Goal: Task Accomplishment & Management: Manage account settings

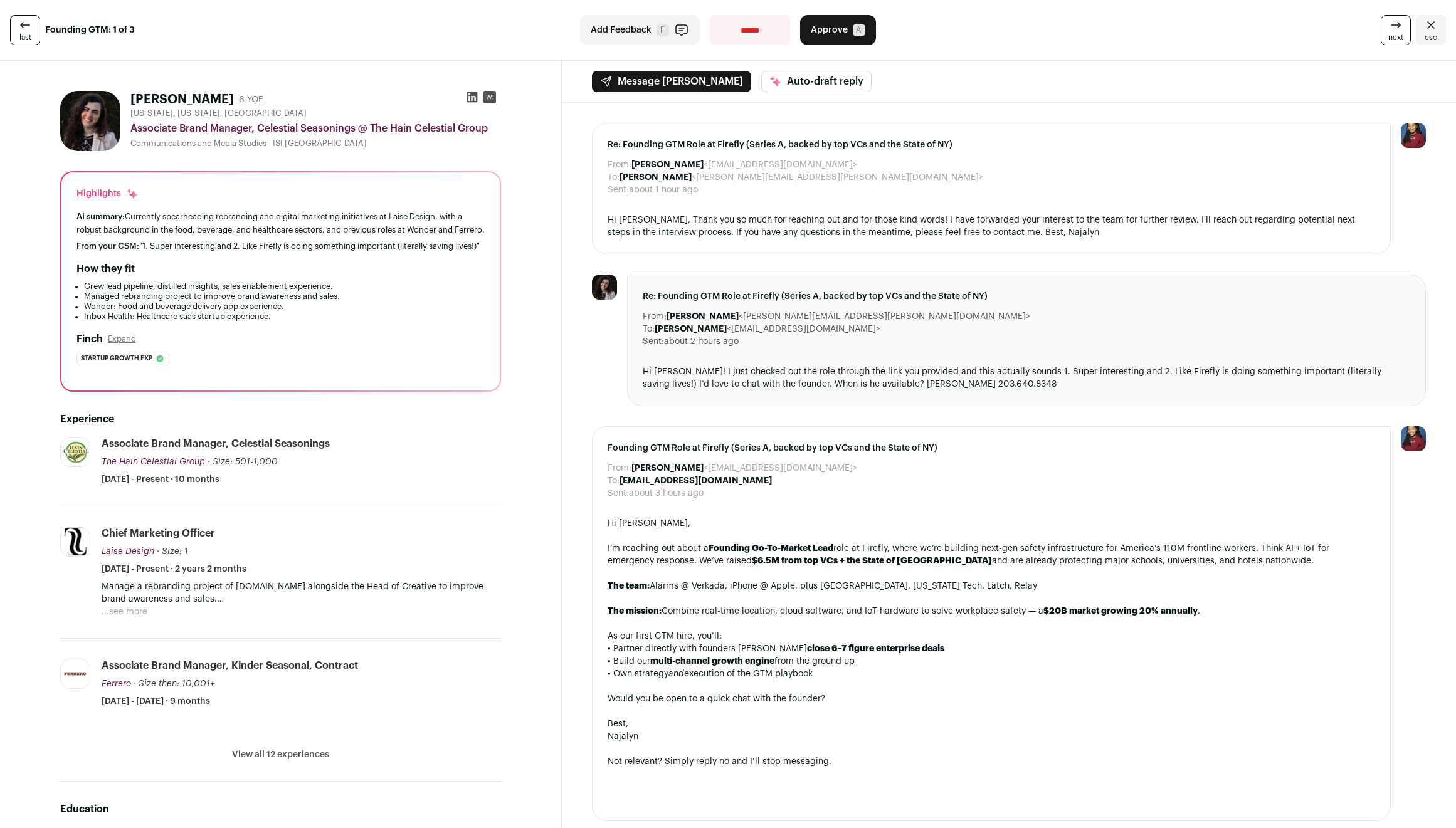
scroll to position [276, 0]
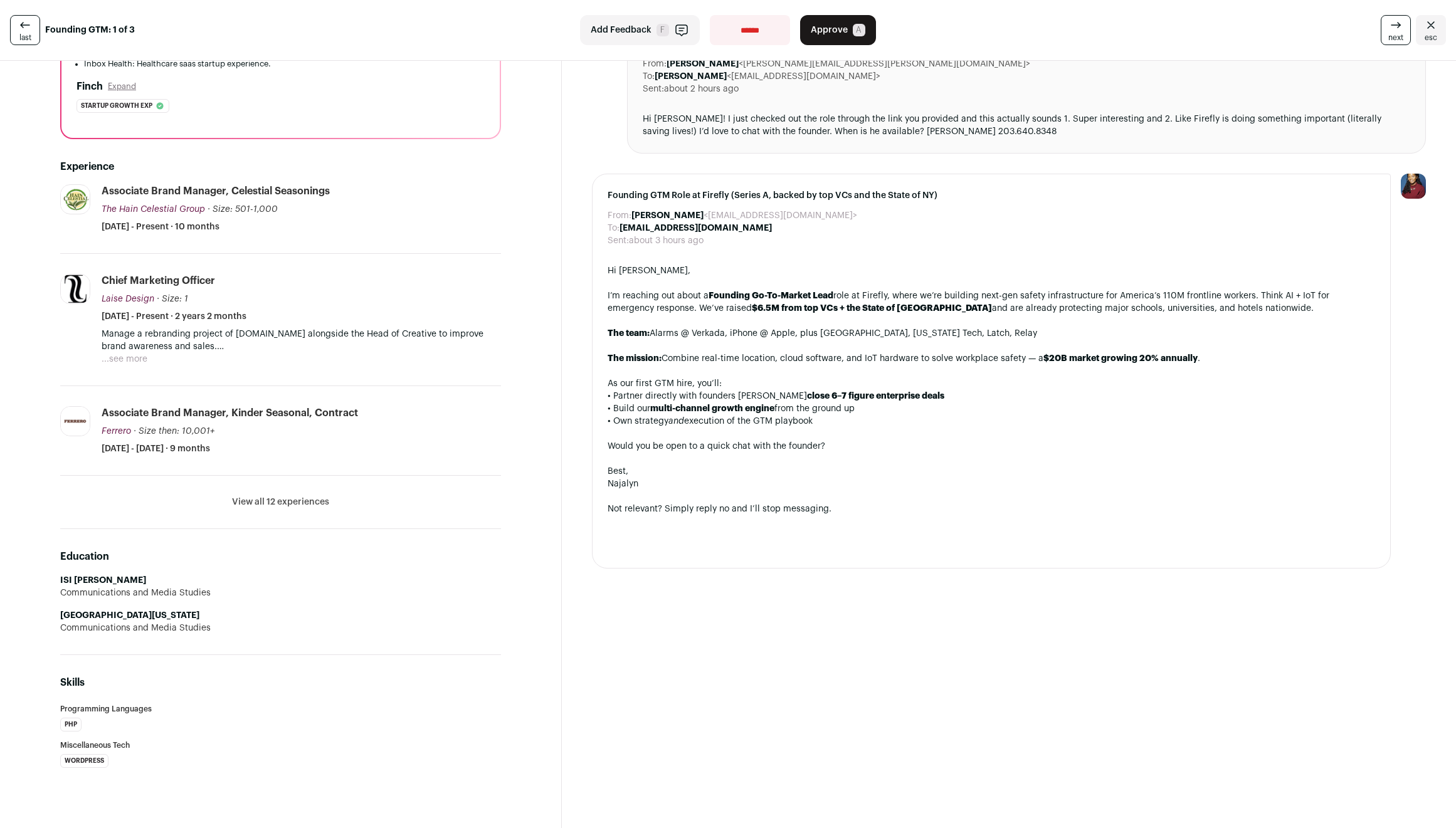
click at [308, 501] on button "View all 12 experiences" at bounding box center [281, 502] width 97 height 13
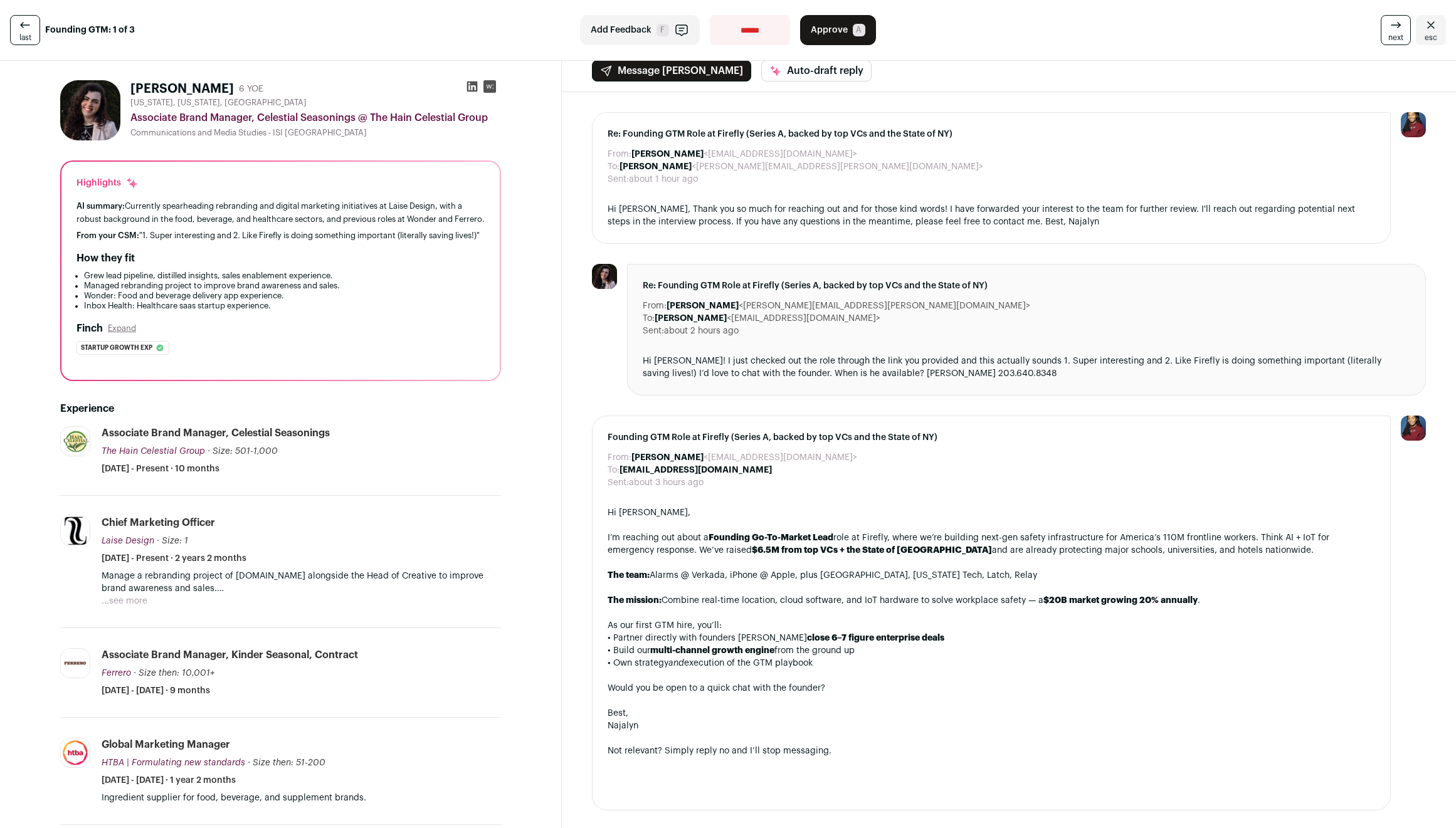
scroll to position [0, 0]
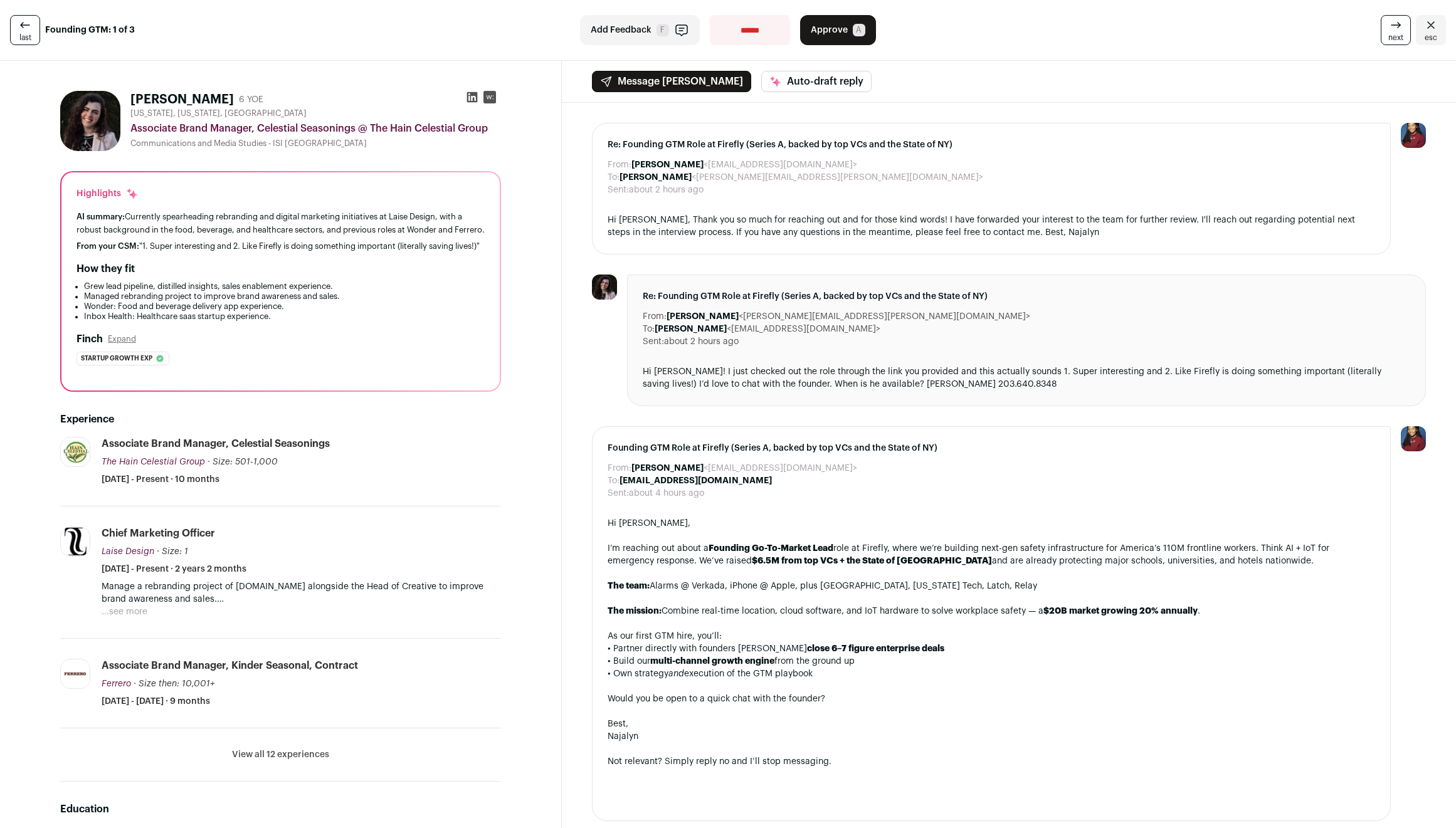
click at [1415, 29] on link "esc" at bounding box center [1430, 30] width 30 height 30
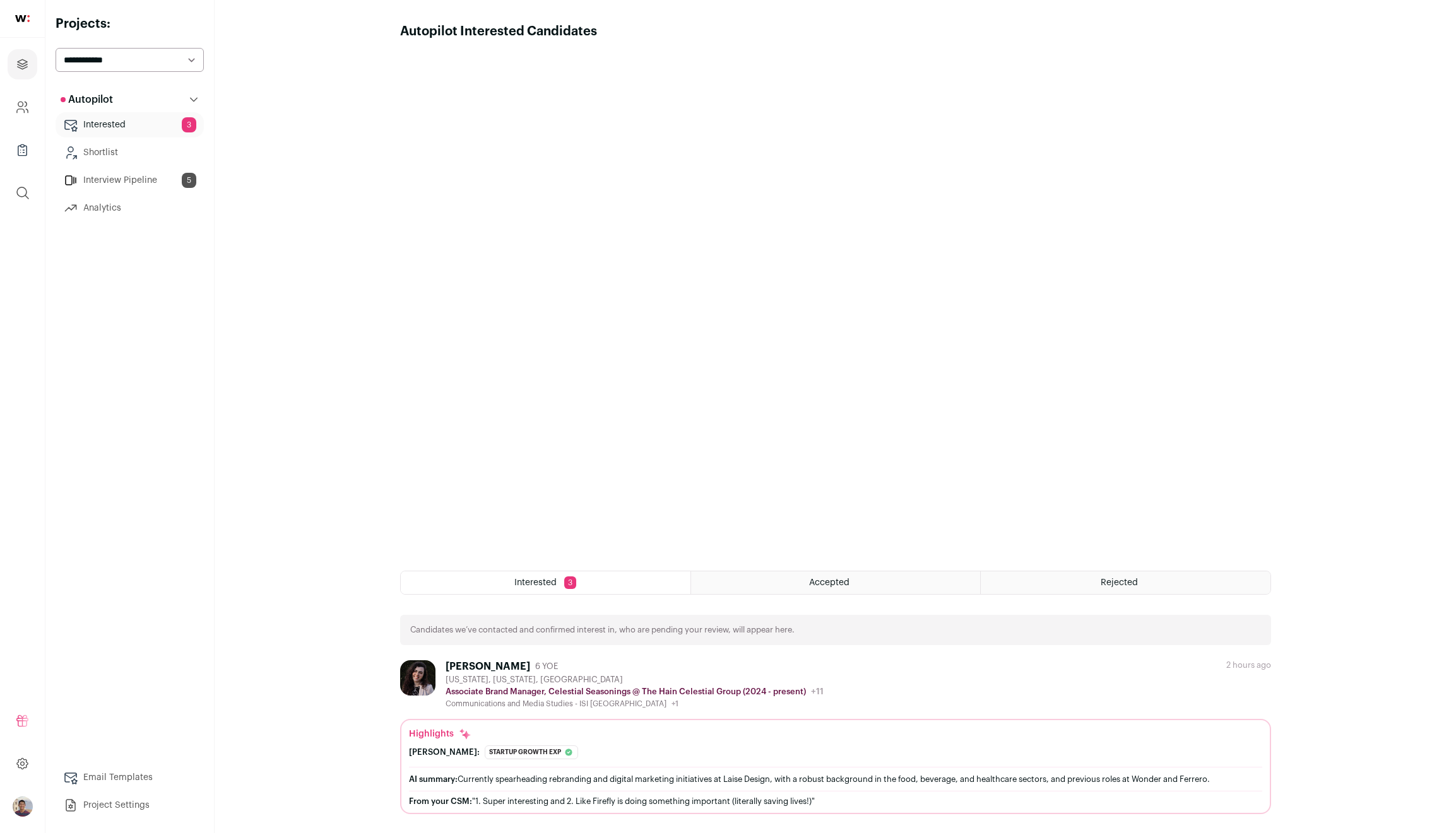
click at [135, 178] on link "Interview Pipeline 5" at bounding box center [129, 180] width 148 height 25
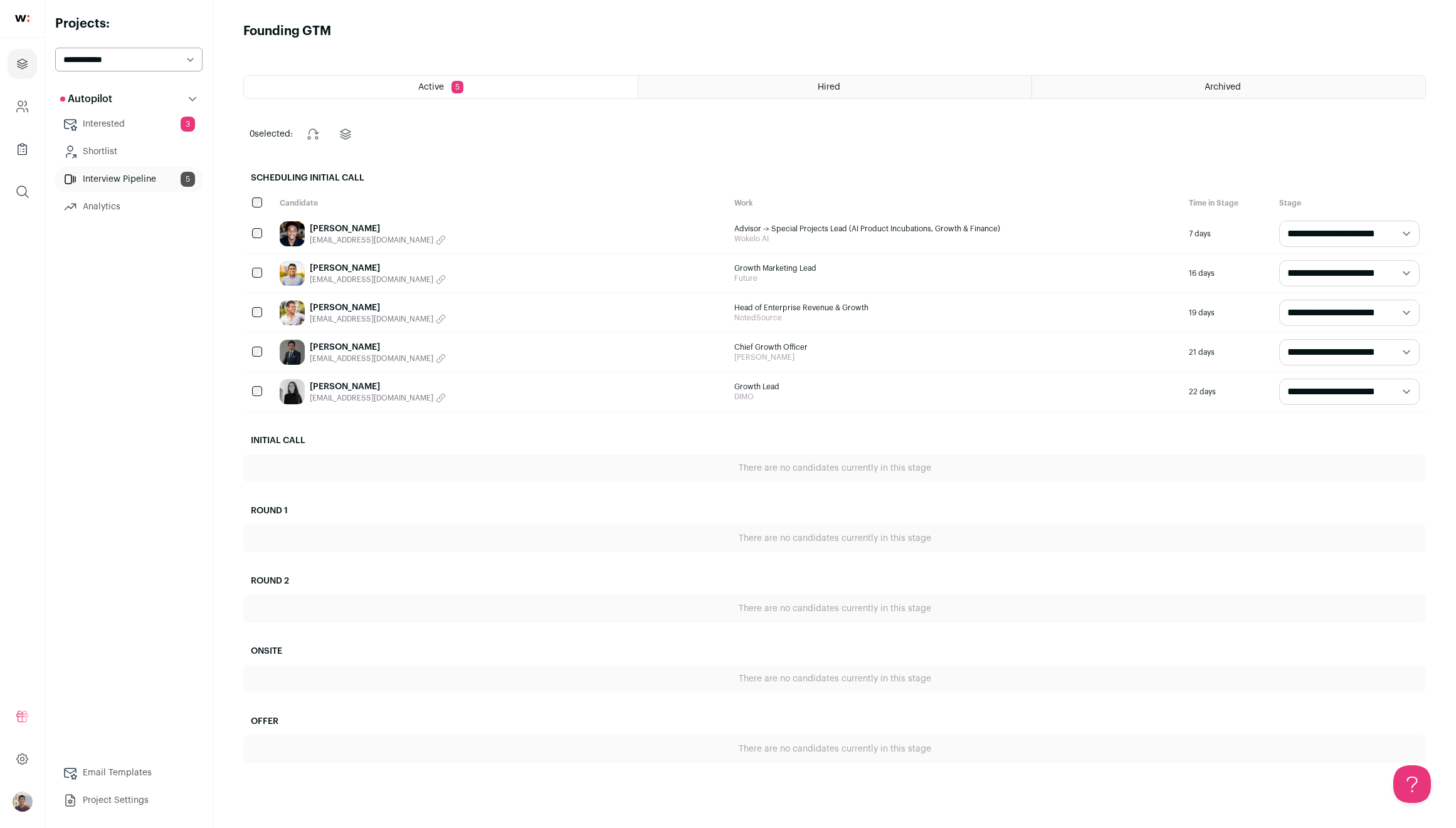
click at [1167, 86] on div "Archived" at bounding box center [1228, 87] width 393 height 22
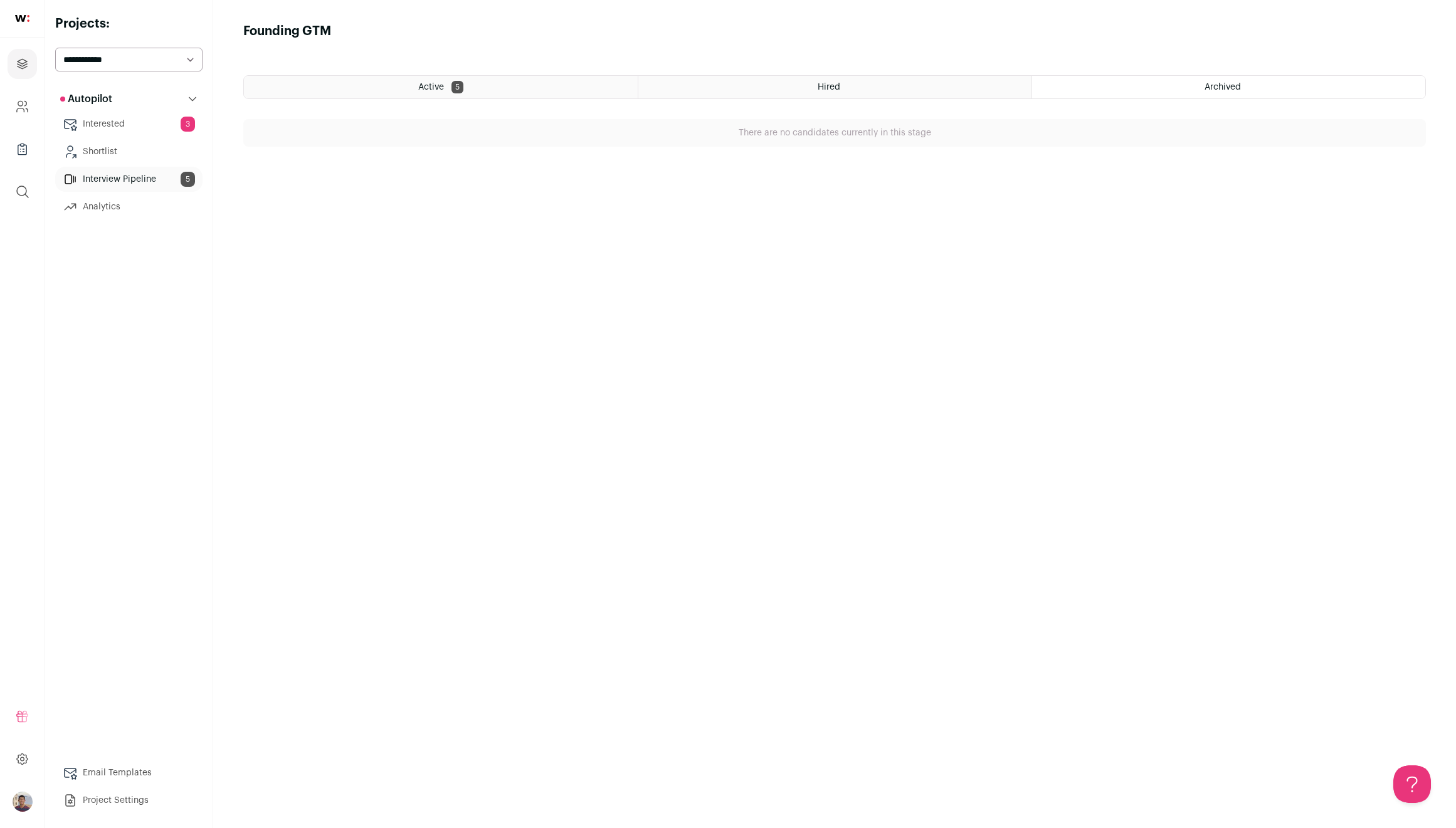
click at [889, 97] on div "Hired" at bounding box center [834, 87] width 393 height 22
click at [118, 64] on select "**********" at bounding box center [128, 60] width 147 height 24
select select "*****"
click at [55, 48] on select "**********" at bounding box center [128, 60] width 147 height 24
click at [143, 180] on link "Interview Pipeline 3" at bounding box center [128, 179] width 147 height 25
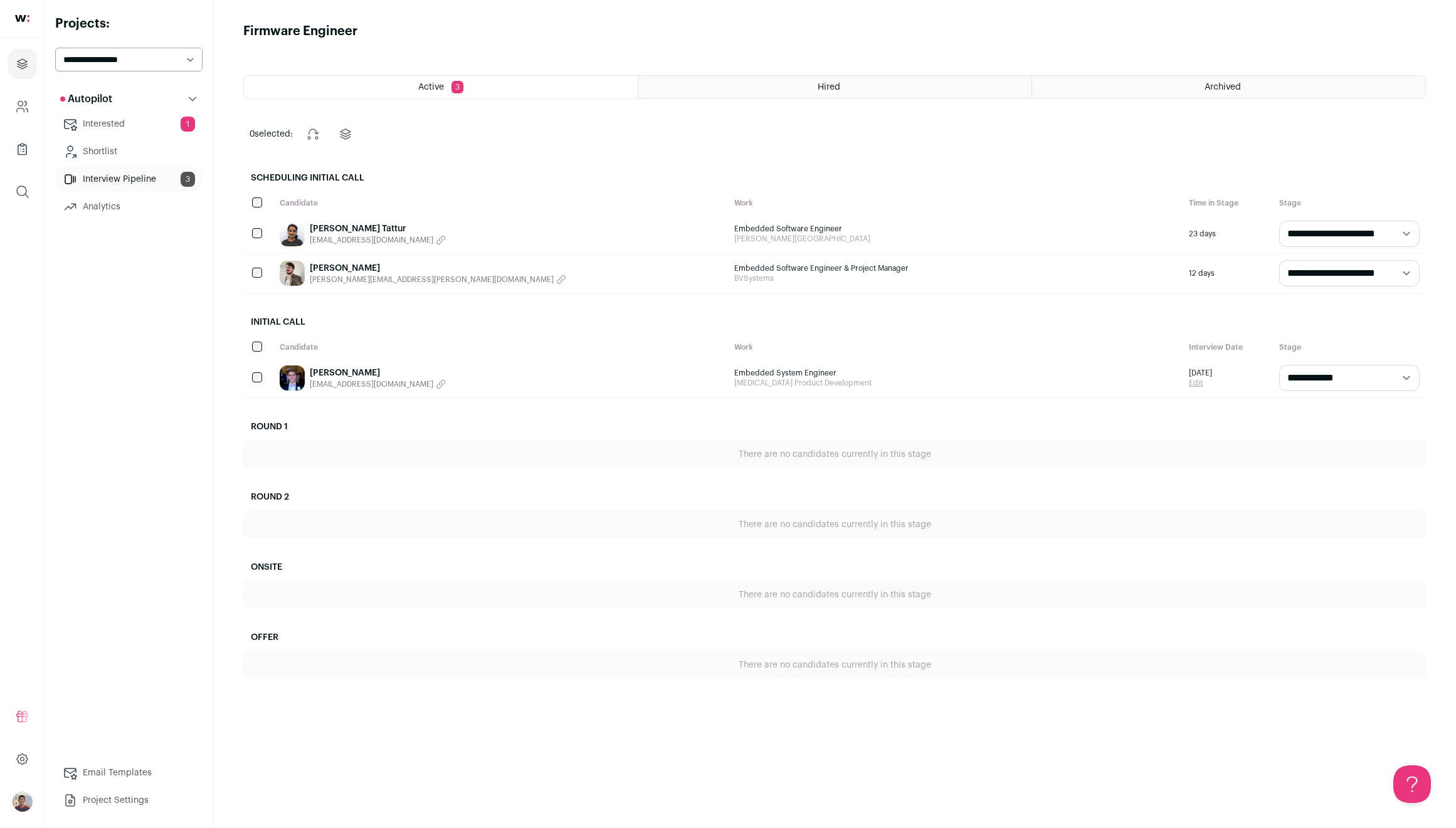
click at [544, 387] on div "Reid Clyburn reidclyburn@gmail.com" at bounding box center [500, 378] width 454 height 39
click at [330, 367] on link "Reid Clyburn" at bounding box center [378, 373] width 136 height 13
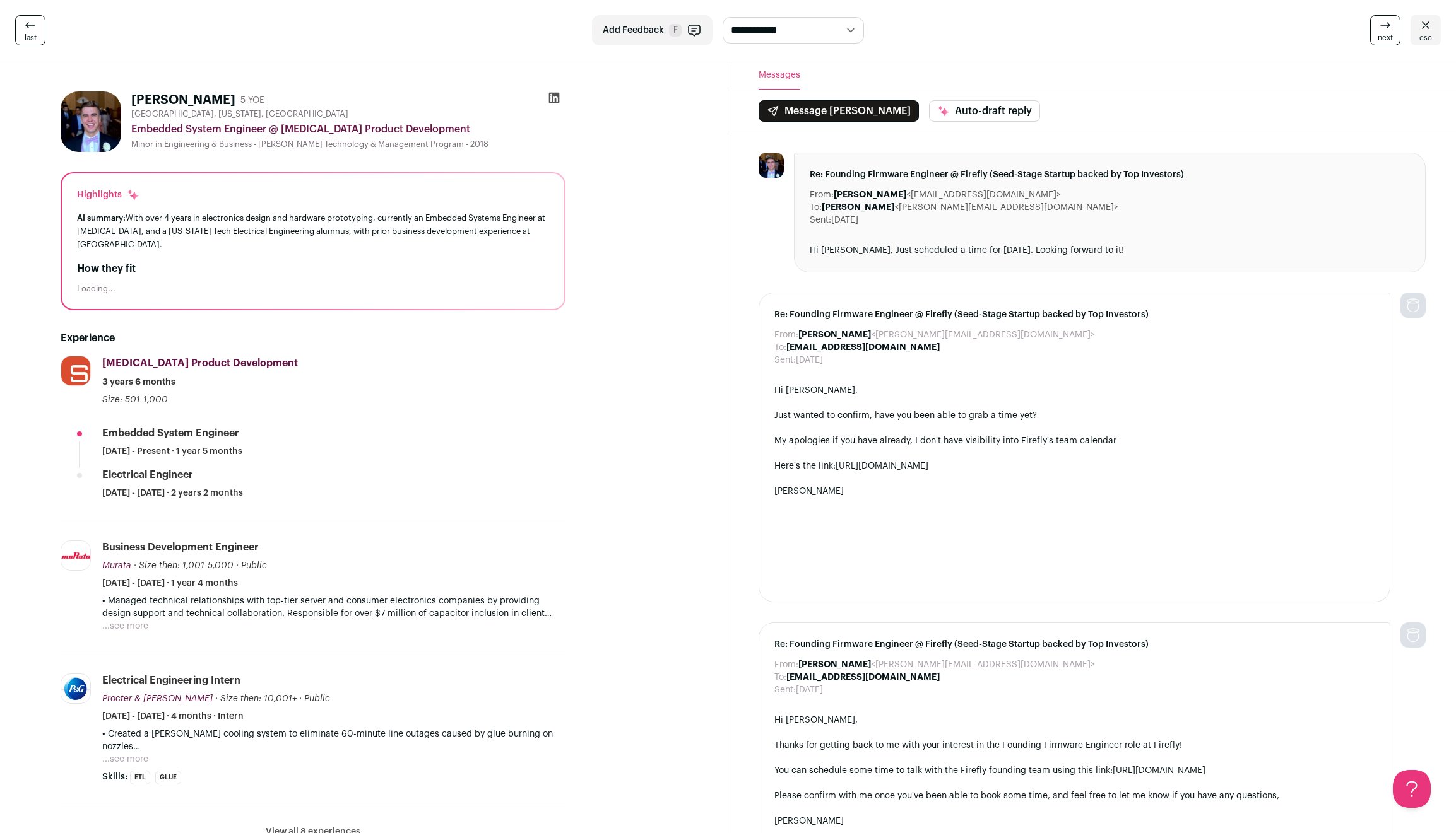
click at [469, 599] on p "• Managed technical relationships with top-tier server and consumer electronics…" at bounding box center [333, 607] width 463 height 25
click at [432, 602] on p "• Managed technical relationships with top-tier server and consumer electronics…" at bounding box center [333, 607] width 463 height 25
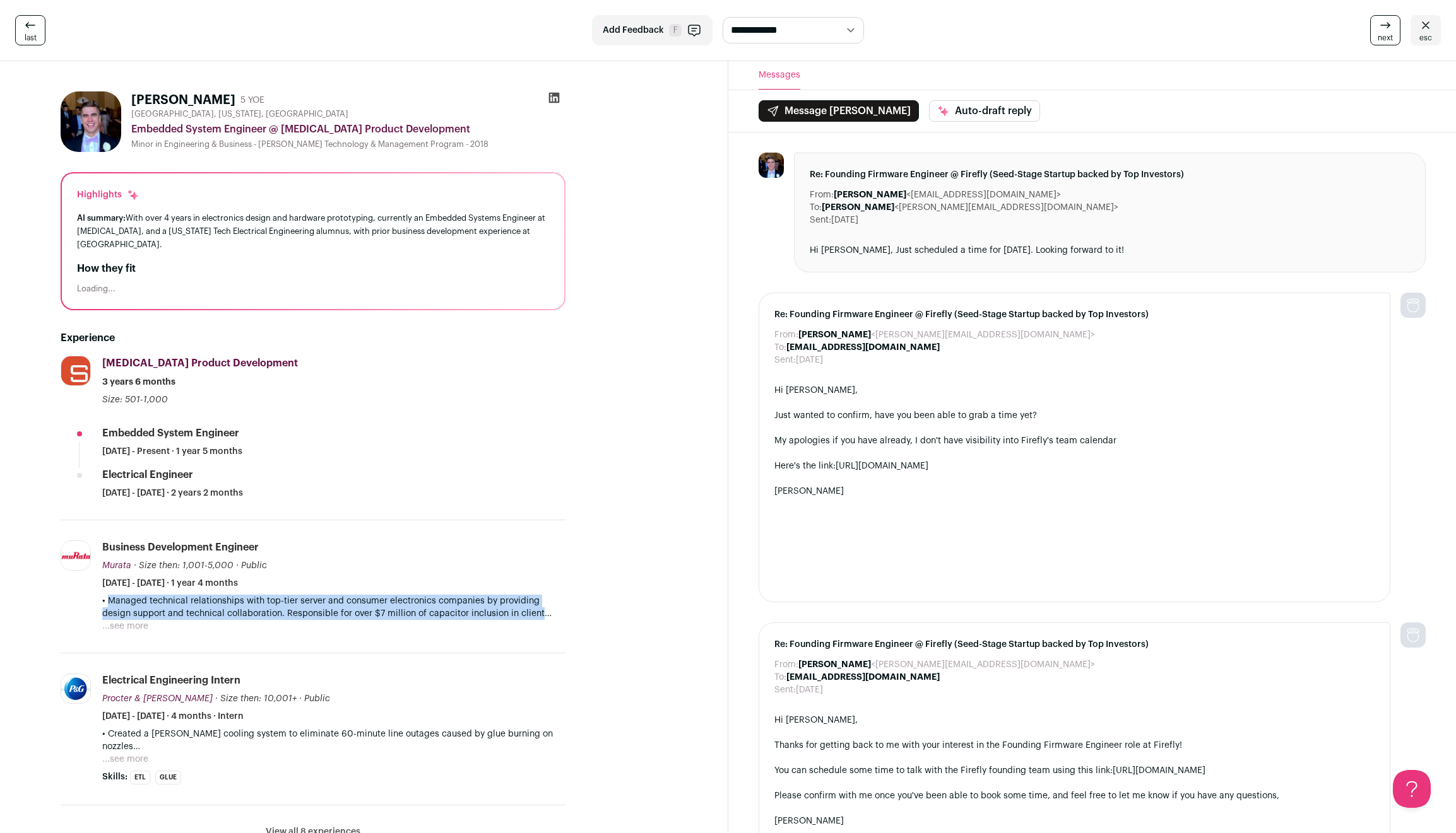
click at [432, 602] on p "• Managed technical relationships with top-tier server and consumer electronics…" at bounding box center [333, 607] width 463 height 25
click at [352, 599] on p "• Managed technical relationships with top-tier server and consumer electronics…" at bounding box center [333, 607] width 463 height 25
click at [121, 620] on button "...see more" at bounding box center [124, 626] width 46 height 13
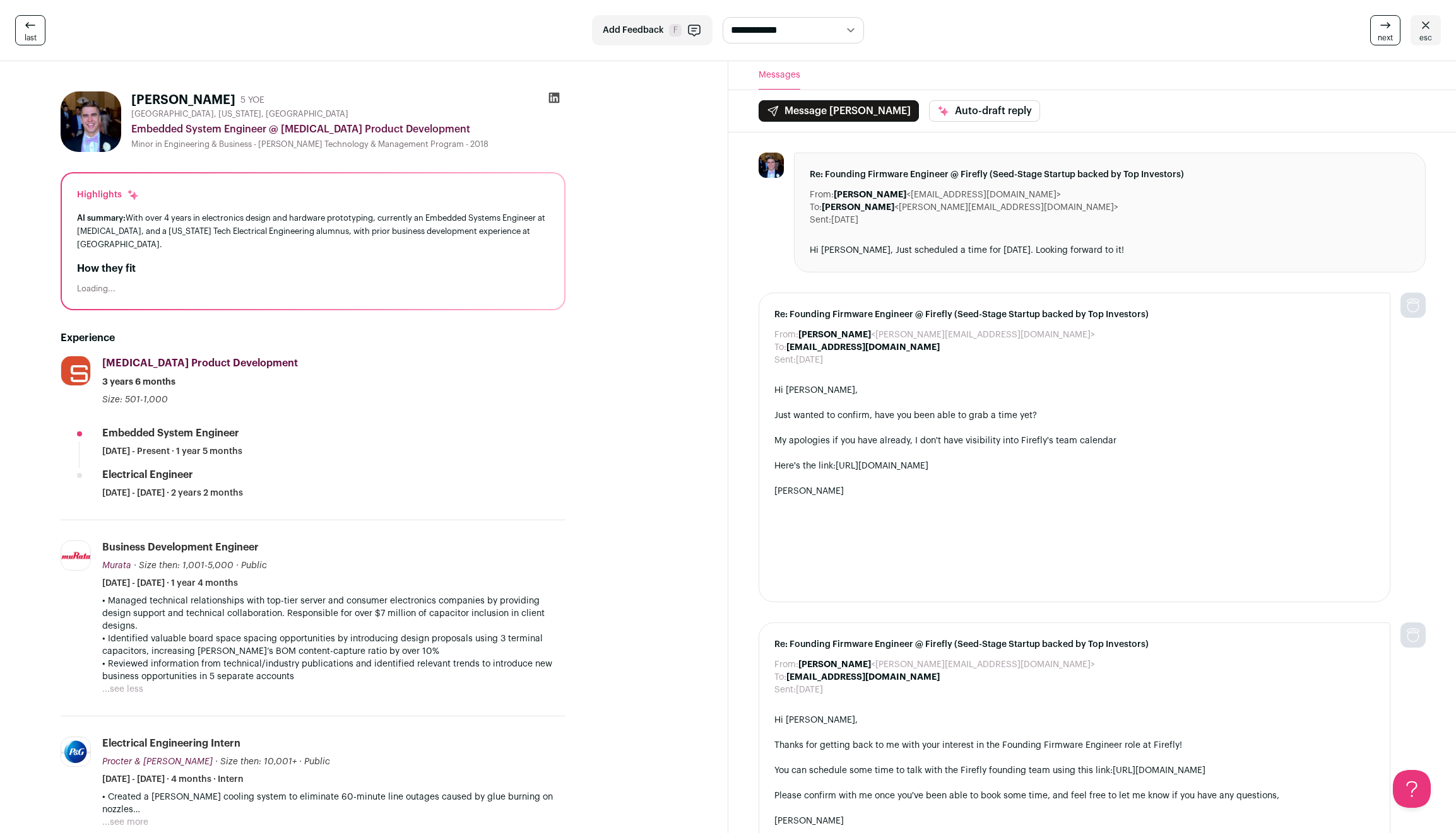
click at [452, 600] on p "• Managed technical relationships with top-tier server and consumer electronics…" at bounding box center [333, 613] width 463 height 38
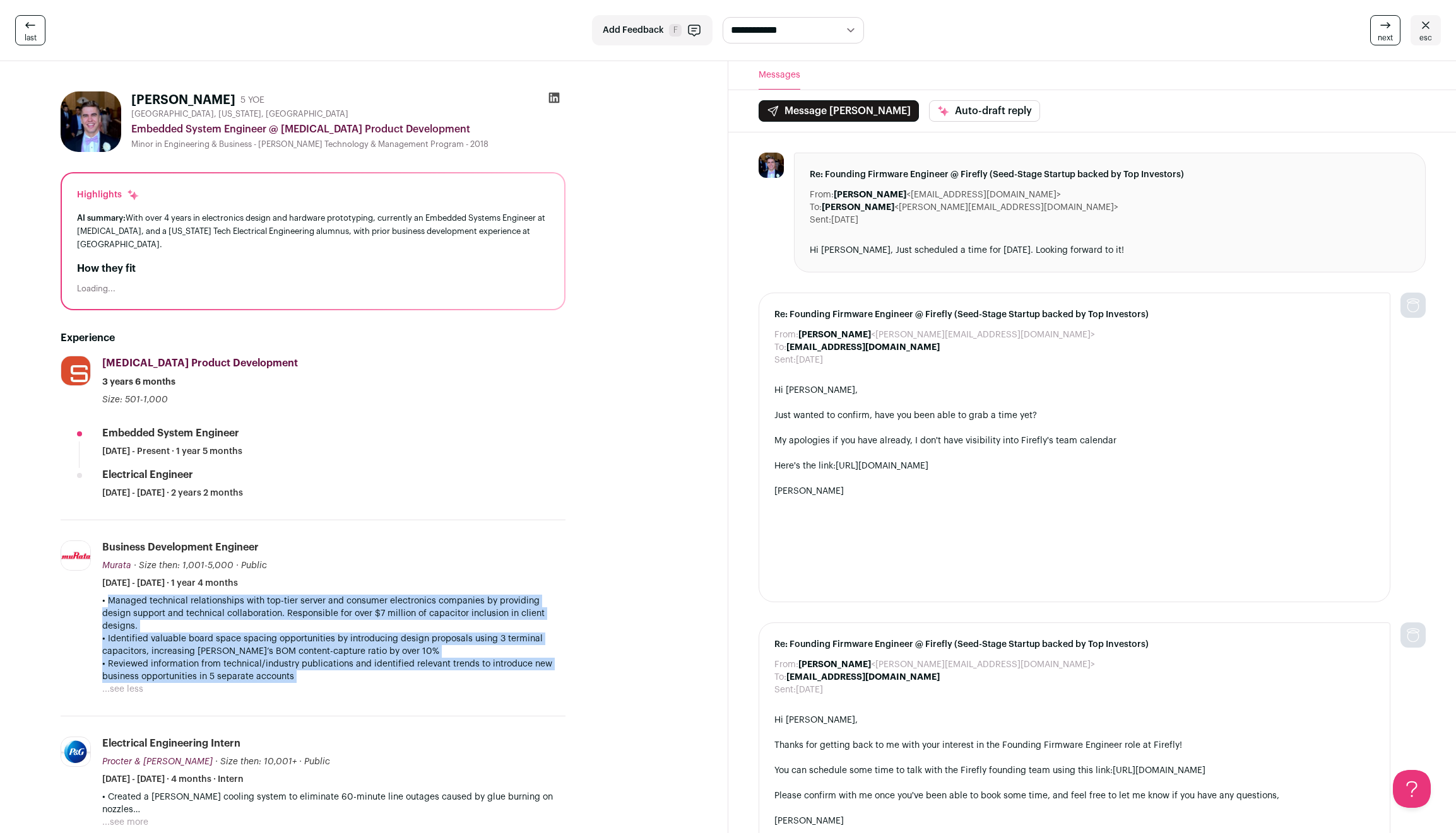
drag, startPoint x: 452, startPoint y: 600, endPoint x: 438, endPoint y: 643, distance: 45.2
click at [438, 643] on div "• Managed technical relationships with top-tier server and consumer electronics…" at bounding box center [333, 639] width 463 height 88
click at [438, 658] on p "• Reviewed information from technical/industry publications and identified rele…" at bounding box center [333, 670] width 463 height 25
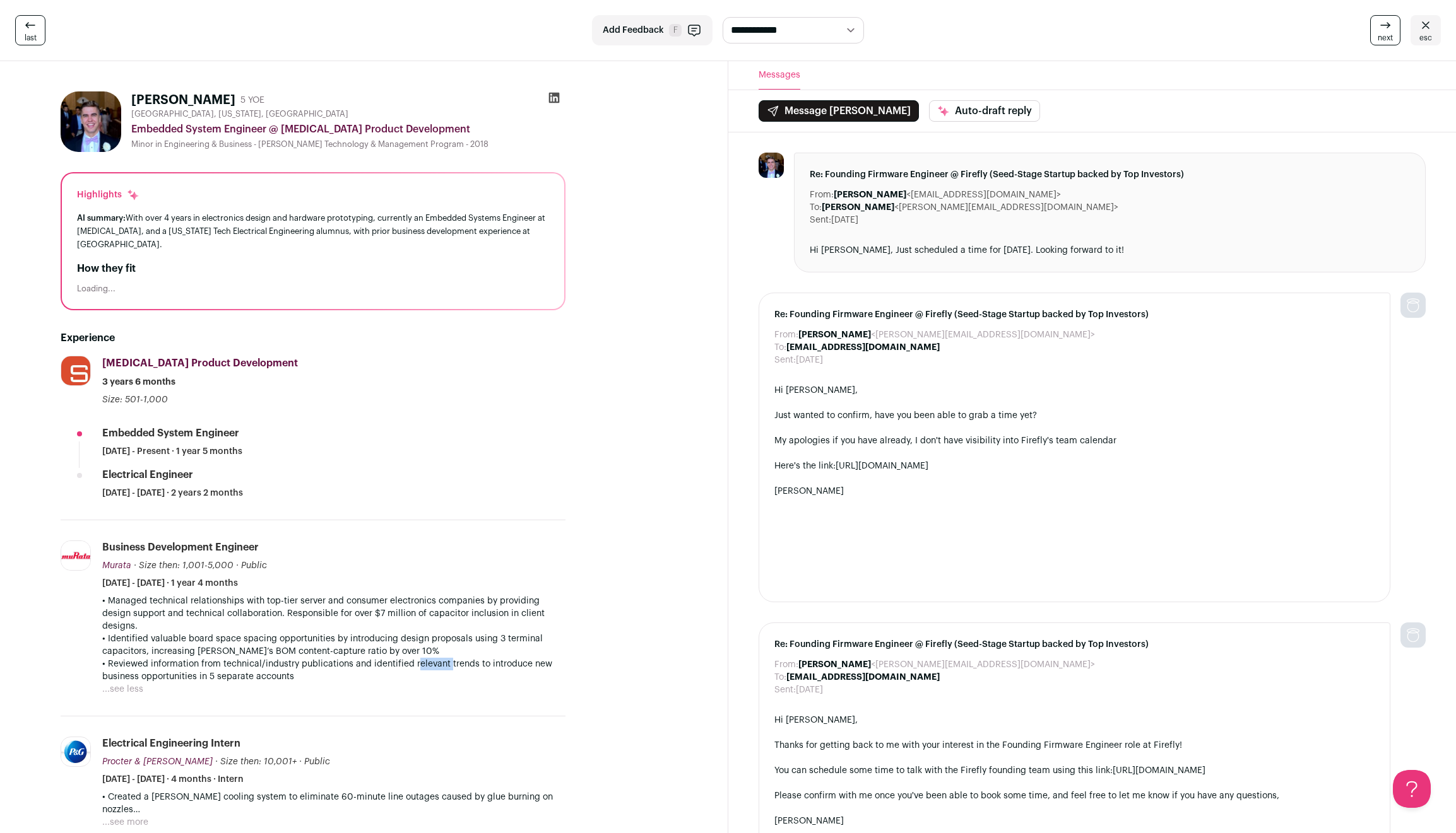
click at [438, 658] on p "• Reviewed information from technical/industry publications and identified rele…" at bounding box center [333, 670] width 463 height 25
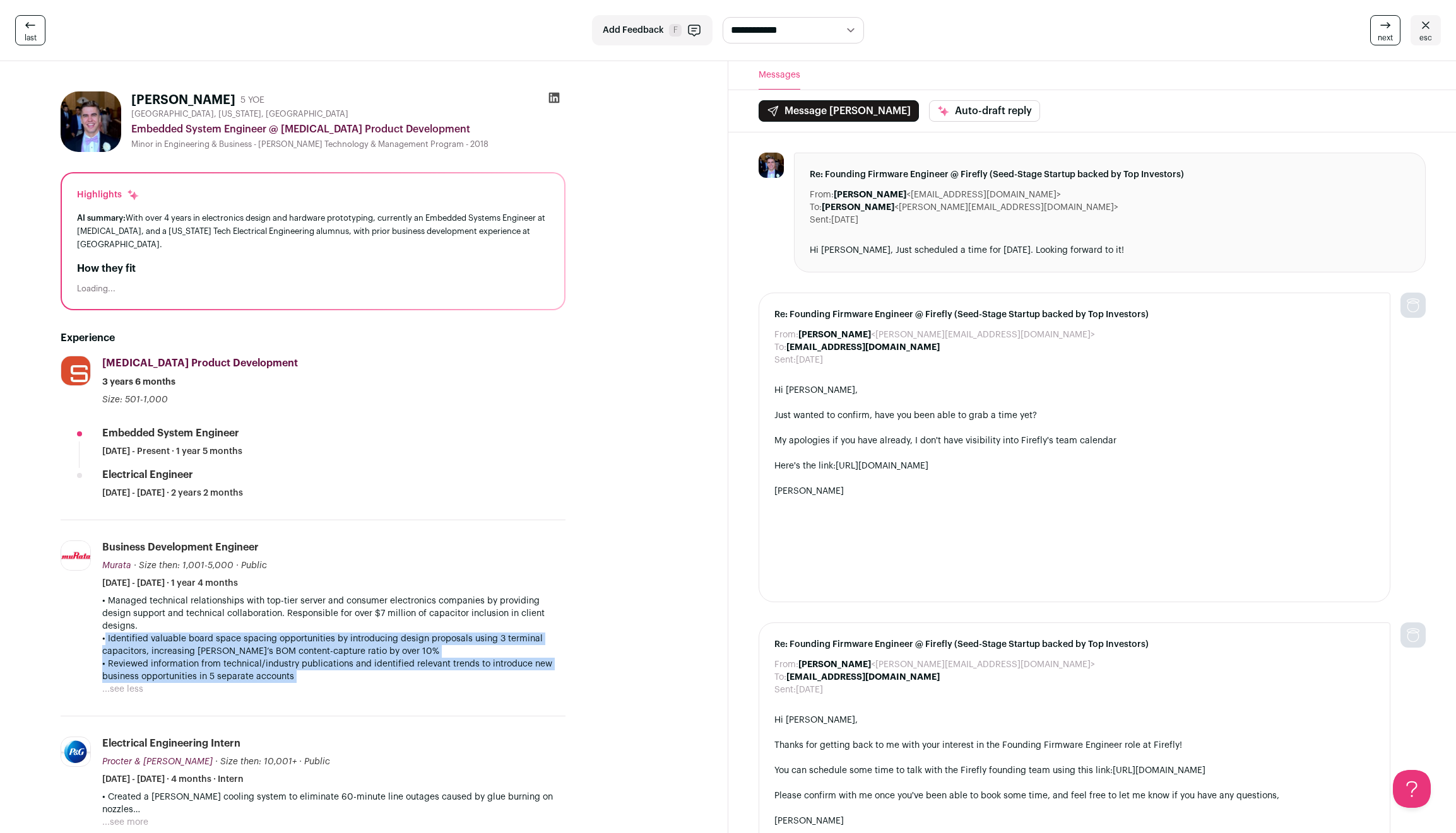
drag, startPoint x: 438, startPoint y: 643, endPoint x: 442, endPoint y: 595, distance: 48.2
click at [442, 595] on div "• Managed technical relationships with top-tier server and consumer electronics…" at bounding box center [333, 639] width 463 height 88
click at [442, 595] on p "• Managed technical relationships with top-tier server and consumer electronics…" at bounding box center [333, 613] width 463 height 38
